Goal: Use online tool/utility: Utilize a website feature to perform a specific function

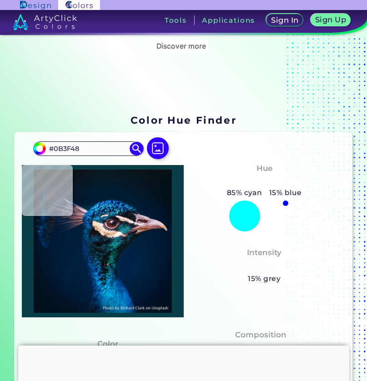
type input "#01575f"
type input "#01575F"
type input "#34617c"
type input "#34617C"
type input "#315568"
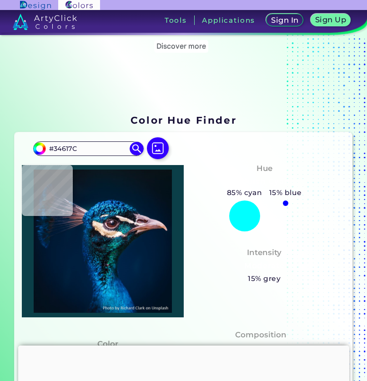
type input "#315568"
type input "#41576b"
type input "#41576B"
type input "#7e718b"
type input "#7E718B"
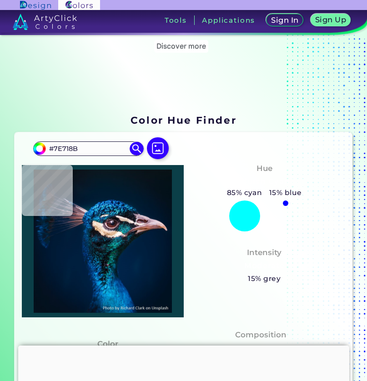
type input "#876e7e"
type input "#876E7E"
type input "#cbaca5"
type input "#CBACA5"
type input "#e2c4b0"
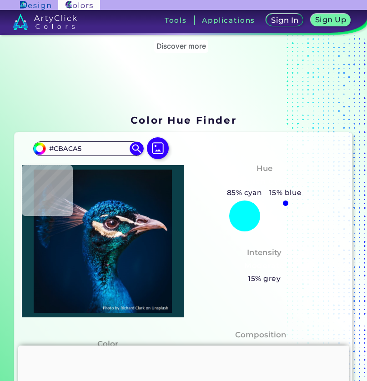
type input "#E2C4B0"
type input "#fff4e7"
type input "#FFF4E7"
type input "#fff9f7"
type input "#FFF9F7"
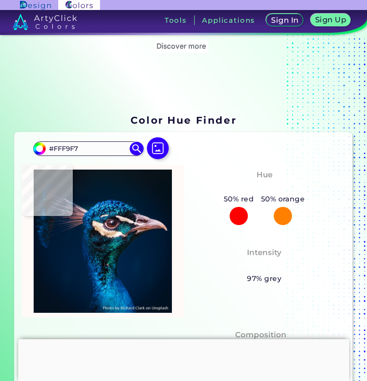
type input "#f9efec"
type input "#F9EFEC"
type input "#a8978b"
type input "#A8978B"
type input "#d5dac7"
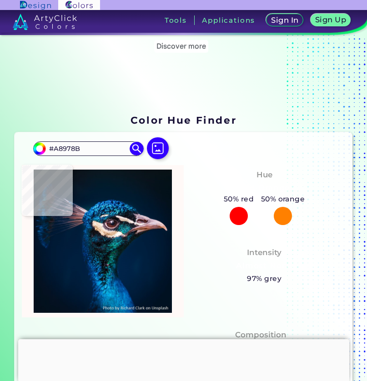
type input "#D5DAC7"
type input "#6da39a"
type input "#6DA39A"
type input "#59d0dc"
type input "#59D0DC"
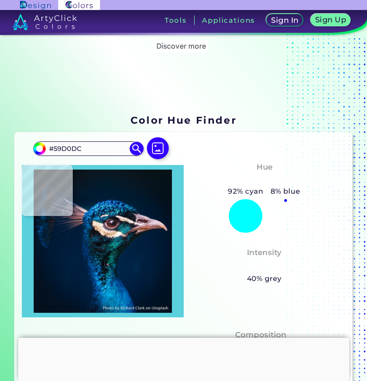
type input "#167784"
type input "#249bae"
type input "#249BAE"
type input "#045865"
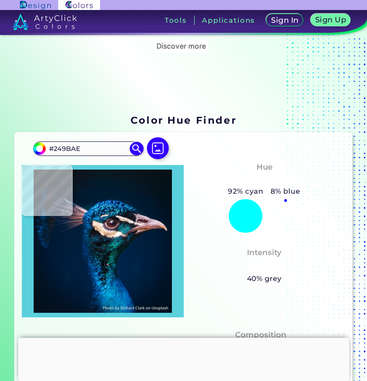
type input "#045865"
type input "#119095"
type input "#289fa7"
type input "#289FA7"
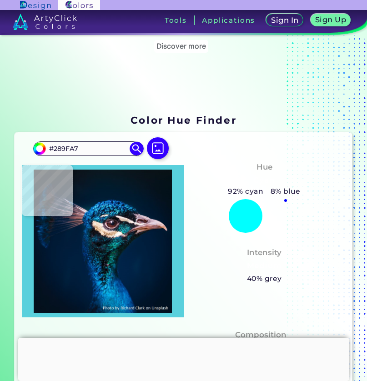
type input "#04687a"
type input "#04687A"
type input "#095a6d"
type input "#095A6D"
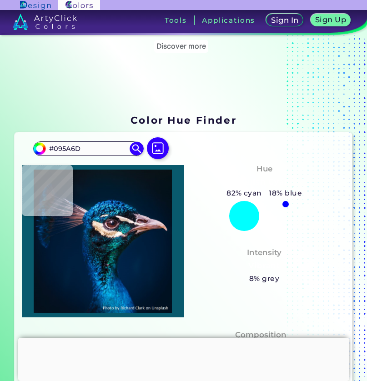
type input "#39acc1"
type input "#39ACC1"
type input "#19869b"
type input "#19869B"
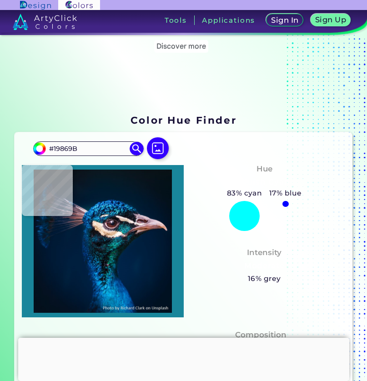
type input "#016577"
type input "#279ea4"
type input "#279EA4"
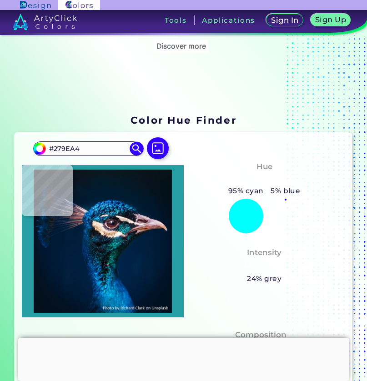
type input "#087377"
type input "#034e54"
type input "#034E54"
type input "#002432"
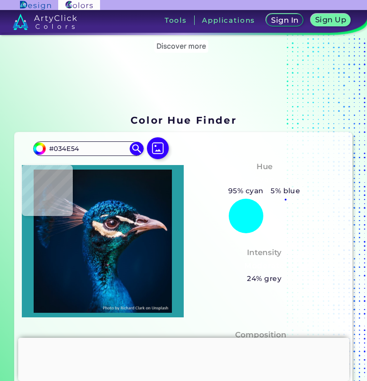
type input "#002432"
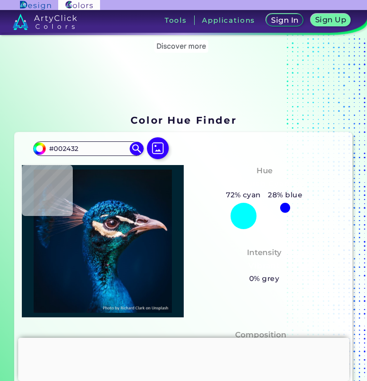
type input "#003440"
type input "#015567"
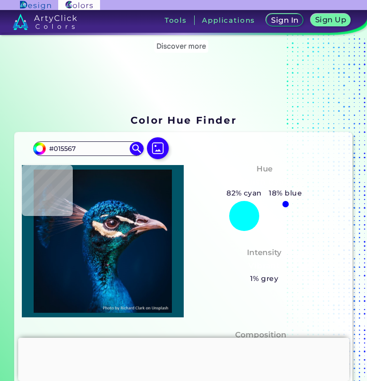
type input "#066b7f"
type input "#066B7F"
type input "#2d7982"
type input "#2D7982"
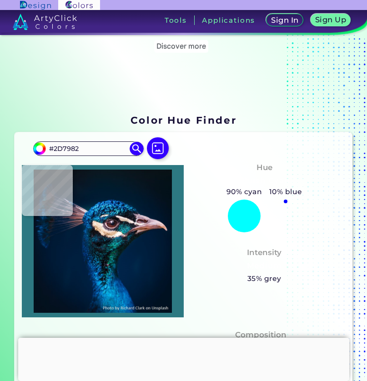
type input "#3e9296"
type input "#3E9296"
type input "#073a46"
type input "#073A46"
type input "#1f6276"
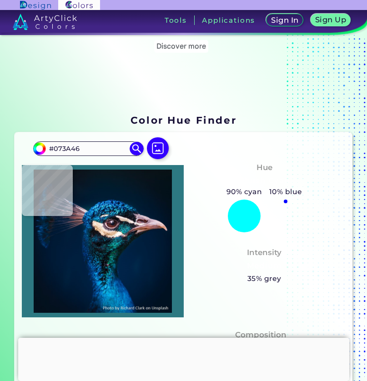
type input "#1F6276"
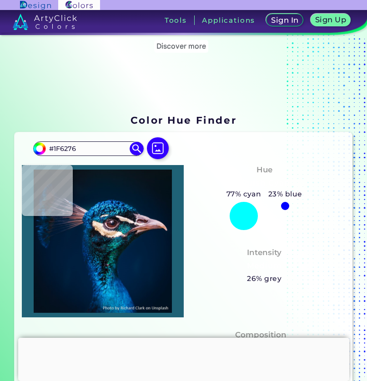
type input "#0c7f86"
type input "#0C7F86"
type input "#116674"
type input "#024f60"
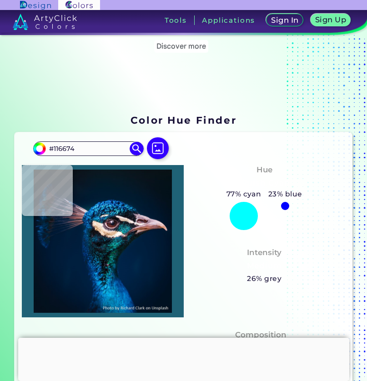
type input "#024F60"
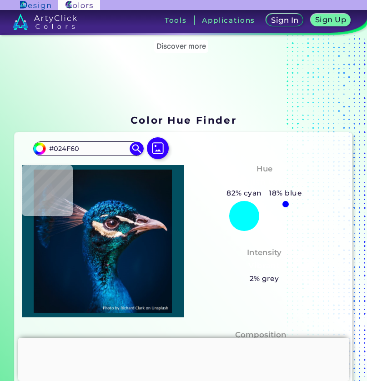
type input "#0a6e7a"
type input "#0A6E7A"
type input "#115466"
type input "#1d898c"
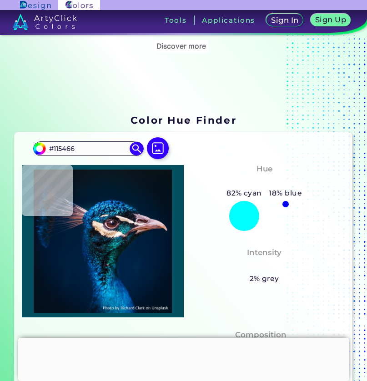
type input "#1D898C"
type input "#075d66"
type input "#075D66"
type input "#147986"
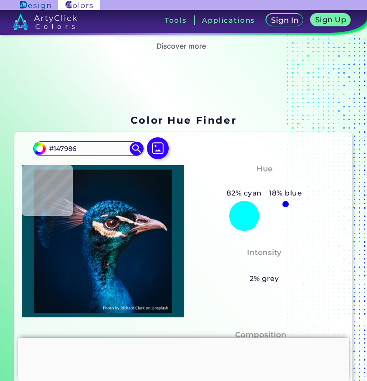
type input "#1c9bac"
type input "#1C9BAC"
type input "#328e94"
type input "#328E94"
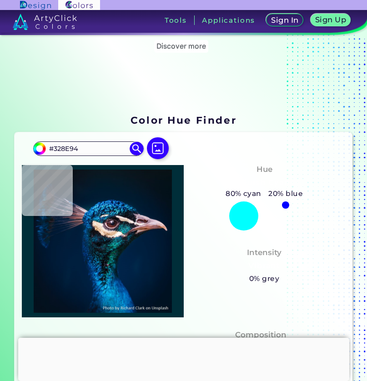
type input "#002e39"
type input "#002E39"
type input "#180f1c"
type input "#180F1C"
type input "#3f3747"
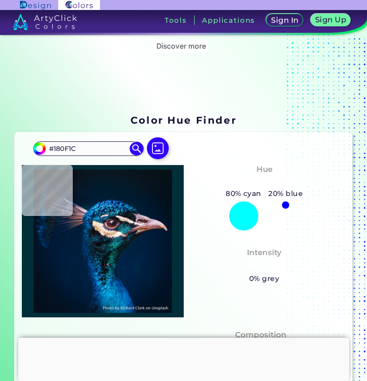
type input "#3F3747"
type input "#1f1a27"
type input "#1F1A27"
type input "#1c1423"
type input "#1C1423"
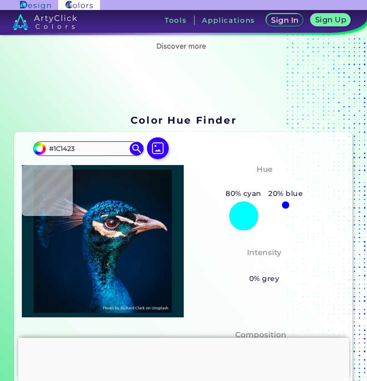
type input "#584651"
type input "#907b87"
type input "#907B87"
type input "#ac8a98"
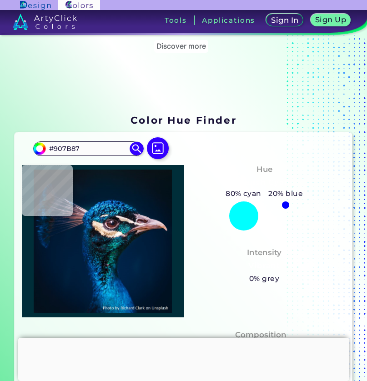
type input "#AC8A98"
type input "#936e76"
type input "#936E76"
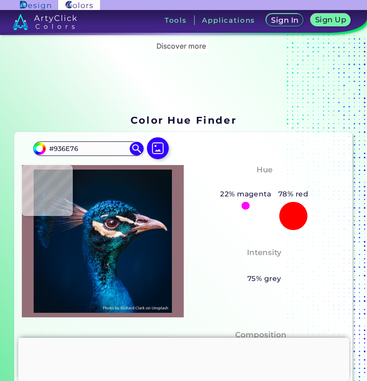
type input "#6f4044"
type input "#6F4044"
type input "#632f2d"
type input "#632F2D"
type input "#572720"
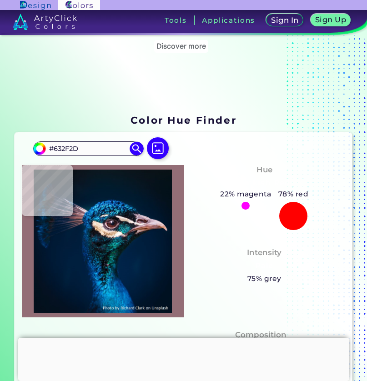
type input "#572720"
type input "#53261f"
type input "#53261F"
type input "#512723"
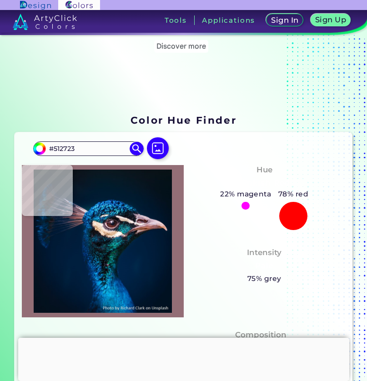
type input "#4e2522"
type input "#4E2522"
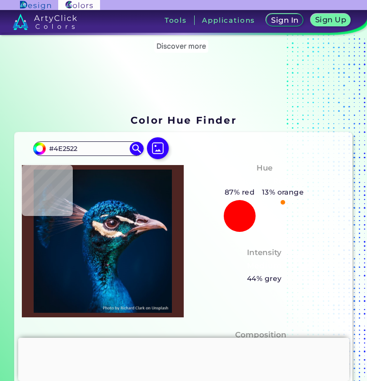
type input "#542629"
type input "#5d2b2f"
type input "#5D2B2F"
type input "#5c2829"
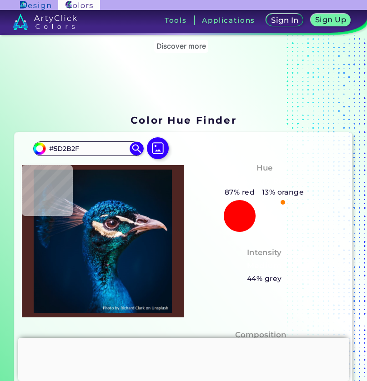
type input "#5C2829"
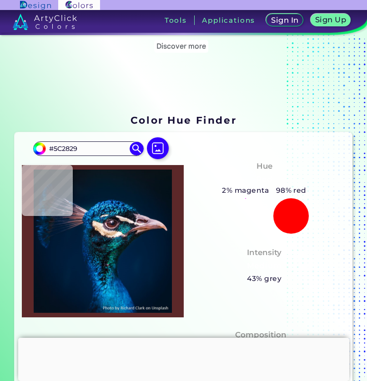
type input "#501919"
type input "#6e2f29"
type input "#6E2F29"
type input "#7f433d"
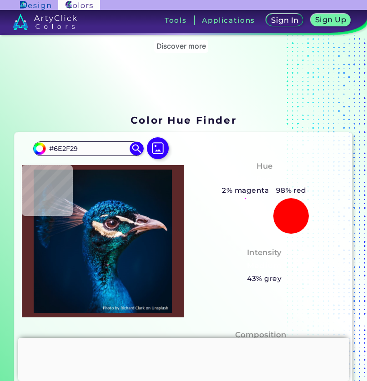
type input "#7F433D"
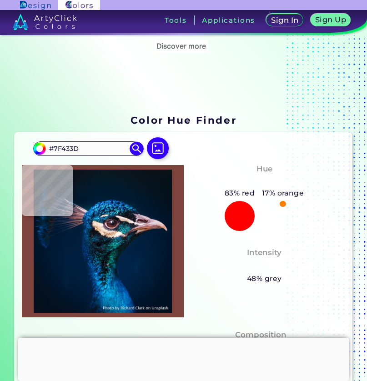
type input "#6e3531"
type input "#6E3531"
type input "#efd8d7"
type input "#EFD8D7"
type input "#e3c5c5"
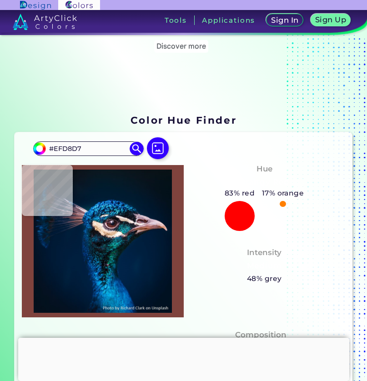
type input "#E3C5C5"
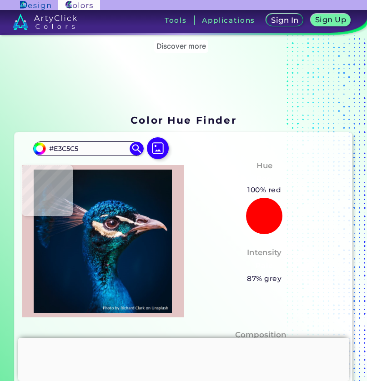
type input "#f5dbe0"
type input "#F5DBE0"
type input "#c395a0"
type input "#C395A0"
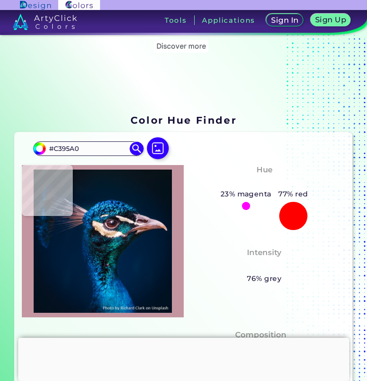
type input "#281525"
type input "#fadece"
type input "#FADECE"
type input "#817271"
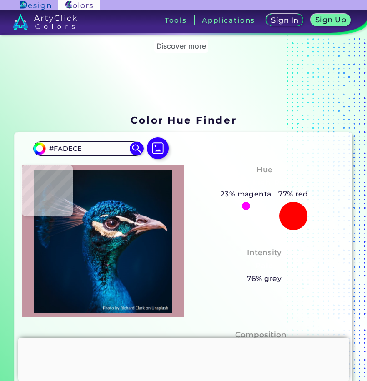
type input "#817271"
type input "#034458"
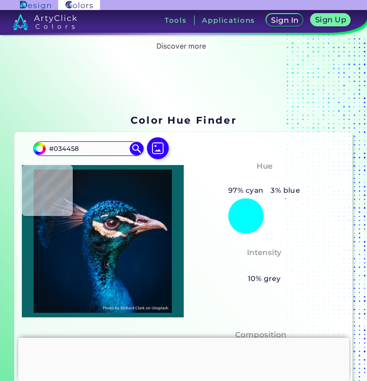
type input "#0a6568"
type input "#0A6568"
type input "#82bdcf"
type input "#82BDCF"
type input "#1e8b8b"
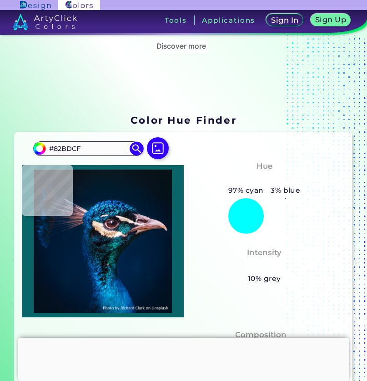
type input "#1E8B8B"
type input "#07393f"
type input "#07393F"
type input "#0e4c47"
type input "#0E4C47"
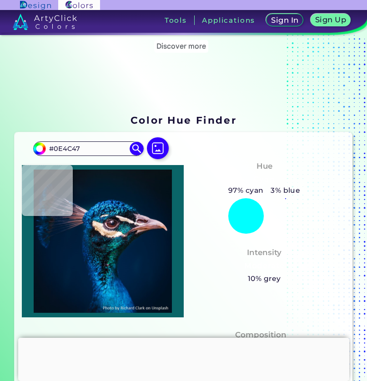
type input "#014036"
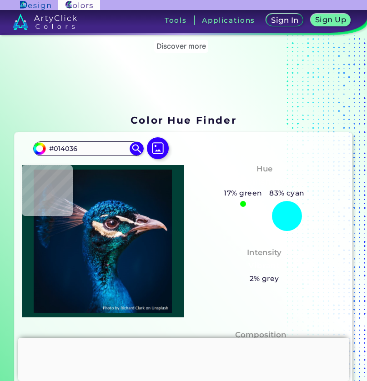
type input "#013d31"
type input "#013D31"
type input "#023a2d"
type input "#023A2D"
type input "#05443b"
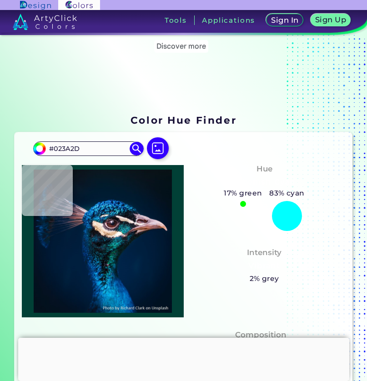
type input "#05443B"
type input "#064f4a"
type input "#064F4A"
type input "#025647"
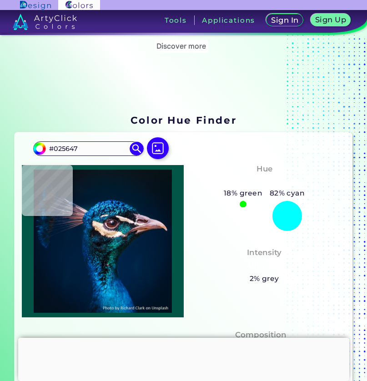
type input "#086252"
type input "#026b56"
type input "#026B56"
type input "#0f6a5a"
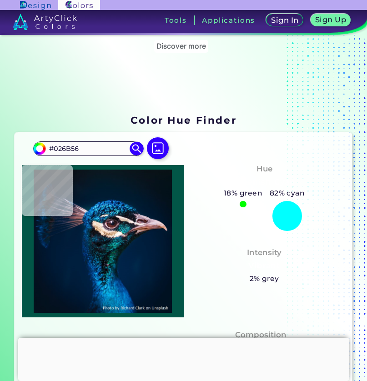
type input "#0F6A5A"
type input "#002f29"
type input "#002F29"
type input "#0d4c43"
type input "#0D4C43"
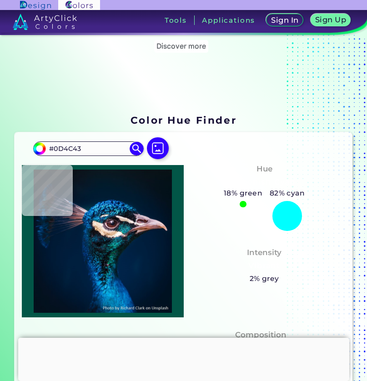
type input "#063d41"
type input "#063D41"
type input "#0e3a3c"
type input "#0E3A3C"
type input "#013e36"
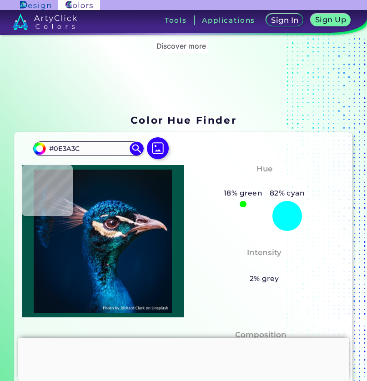
type input "#013E36"
type input "#093a33"
type input "#093A33"
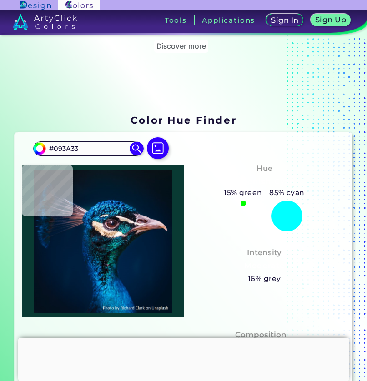
type input "#15484c"
type input "#15484C"
type input "#104e5a"
type input "#104E5A"
type input "#013f46"
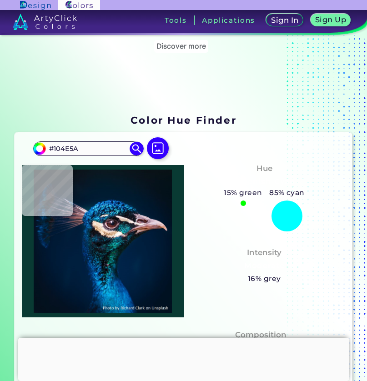
type input "#013F46"
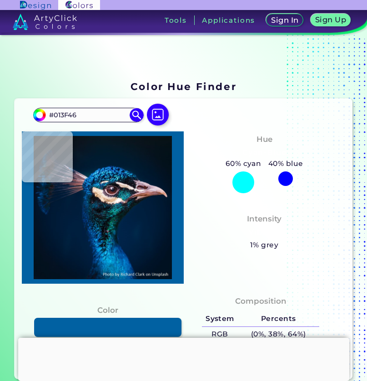
type input "#0161a2"
type input "#0161A2"
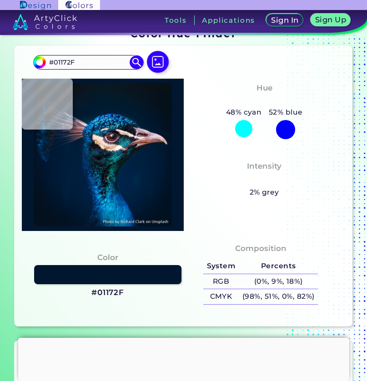
scroll to position [92, 0]
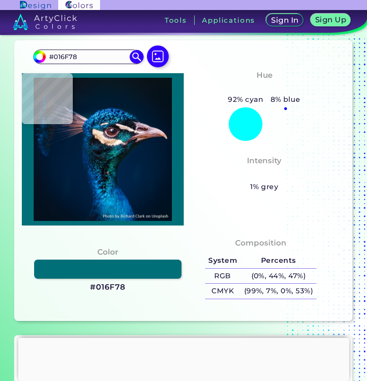
click at [115, 151] on img at bounding box center [102, 149] width 152 height 143
click at [98, 288] on h3 "#016F78" at bounding box center [107, 287] width 35 height 11
click at [152, 130] on img at bounding box center [102, 149] width 152 height 143
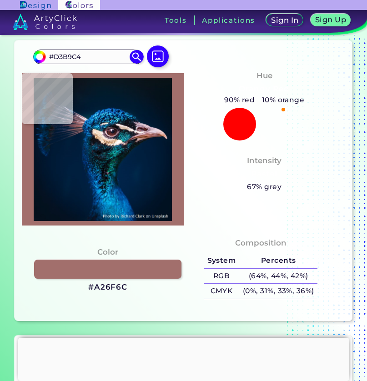
click at [155, 132] on img at bounding box center [102, 149] width 152 height 143
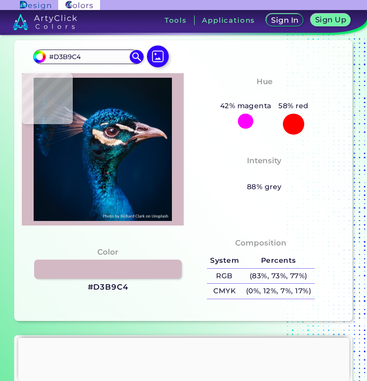
click at [147, 121] on img at bounding box center [102, 149] width 152 height 143
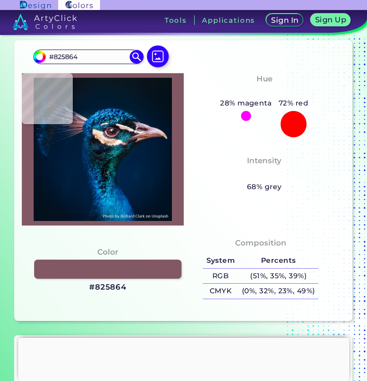
click at [82, 121] on img at bounding box center [102, 149] width 152 height 143
click at [100, 284] on h3 "#825864" at bounding box center [107, 287] width 37 height 11
copy h3 "#"
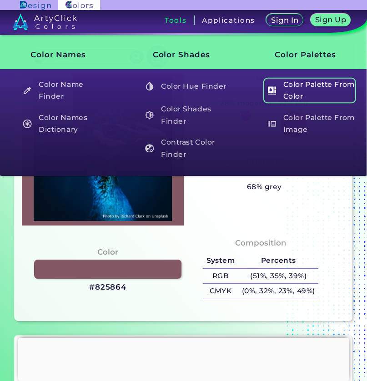
click at [310, 96] on h5 "Color Palette From Color" at bounding box center [309, 90] width 93 height 26
